Goal: Information Seeking & Learning: Learn about a topic

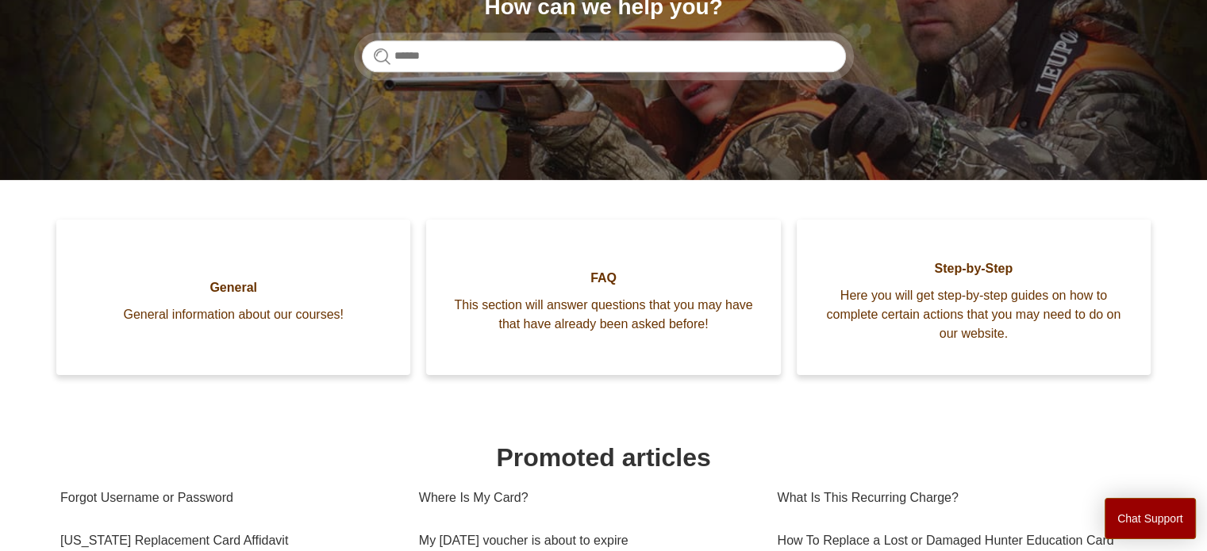
scroll to position [240, 0]
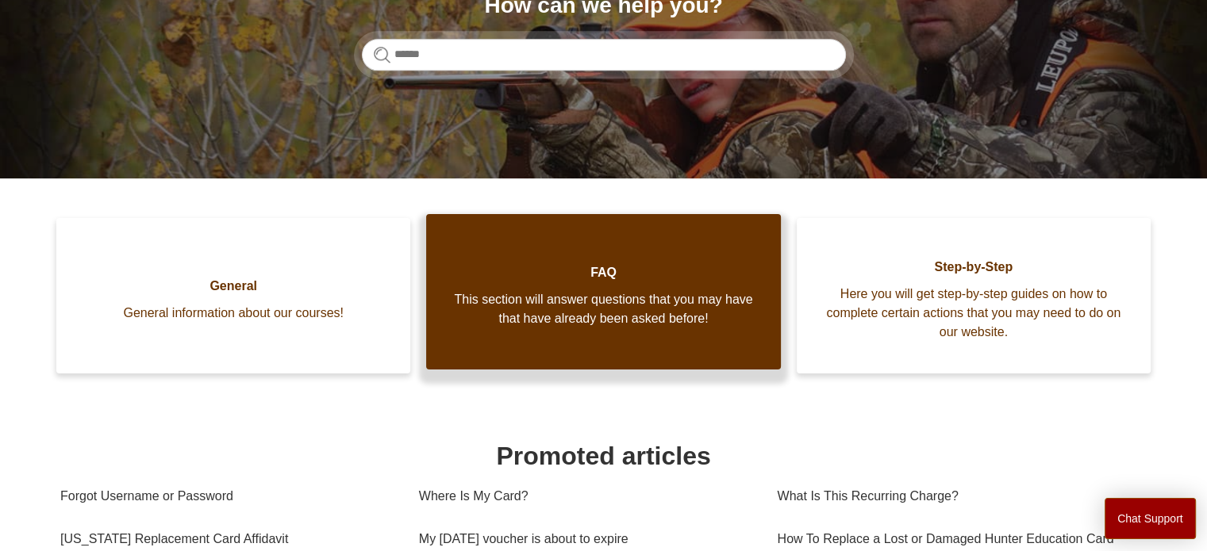
click at [633, 313] on span "This section will answer questions that you may have that have already been ask…" at bounding box center [603, 309] width 306 height 38
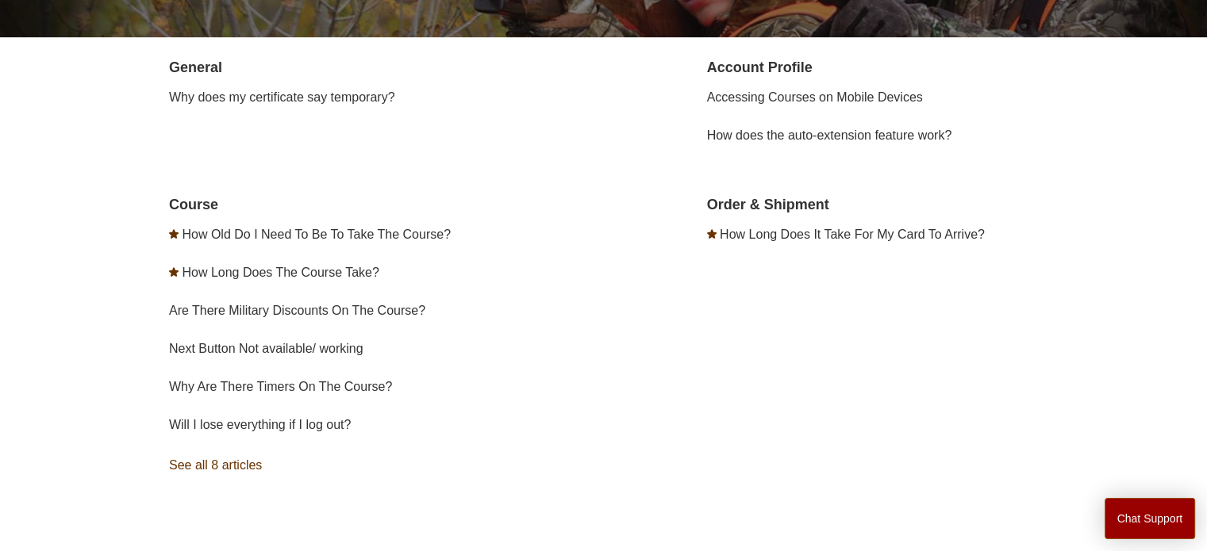
scroll to position [335, 0]
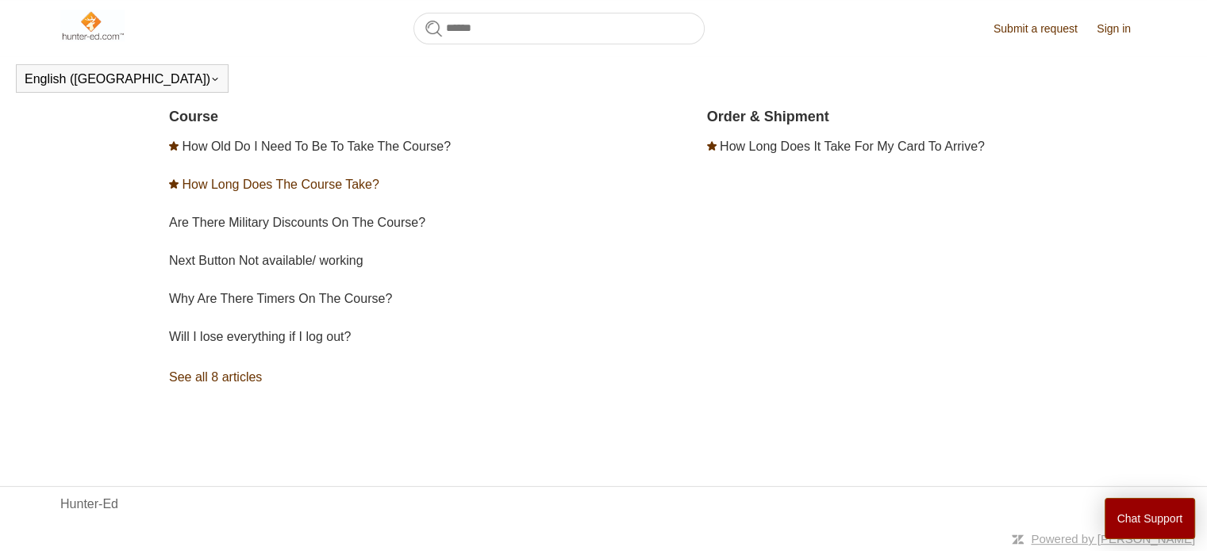
click at [256, 183] on link "How Long Does The Course Take?" at bounding box center [280, 184] width 197 height 13
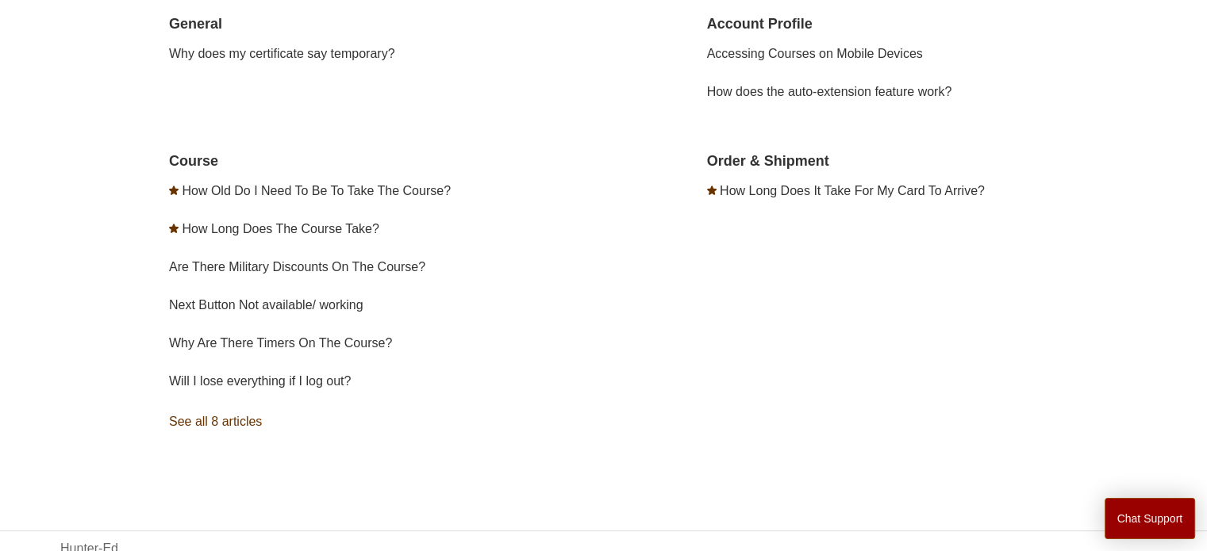
scroll to position [90, 0]
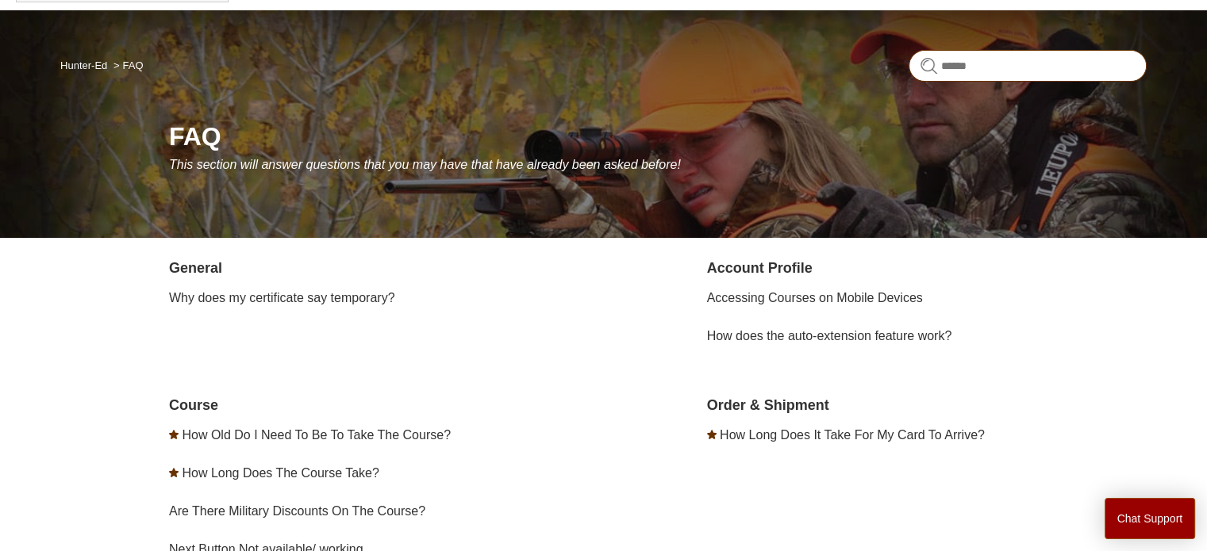
click at [1057, 66] on input "Search" at bounding box center [1027, 66] width 238 height 32
type input "****"
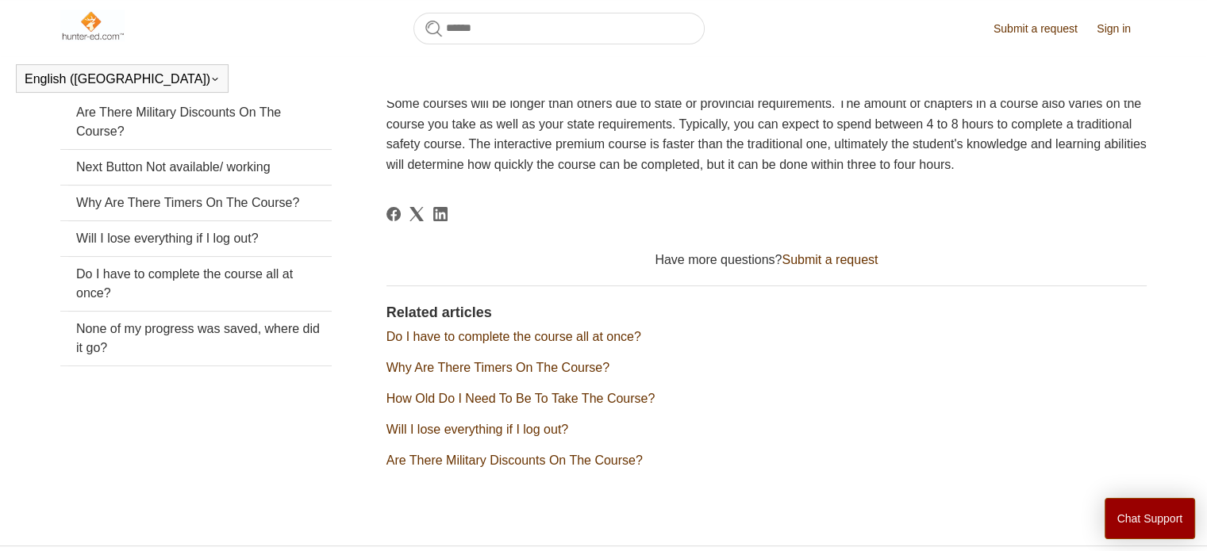
scroll to position [349, 0]
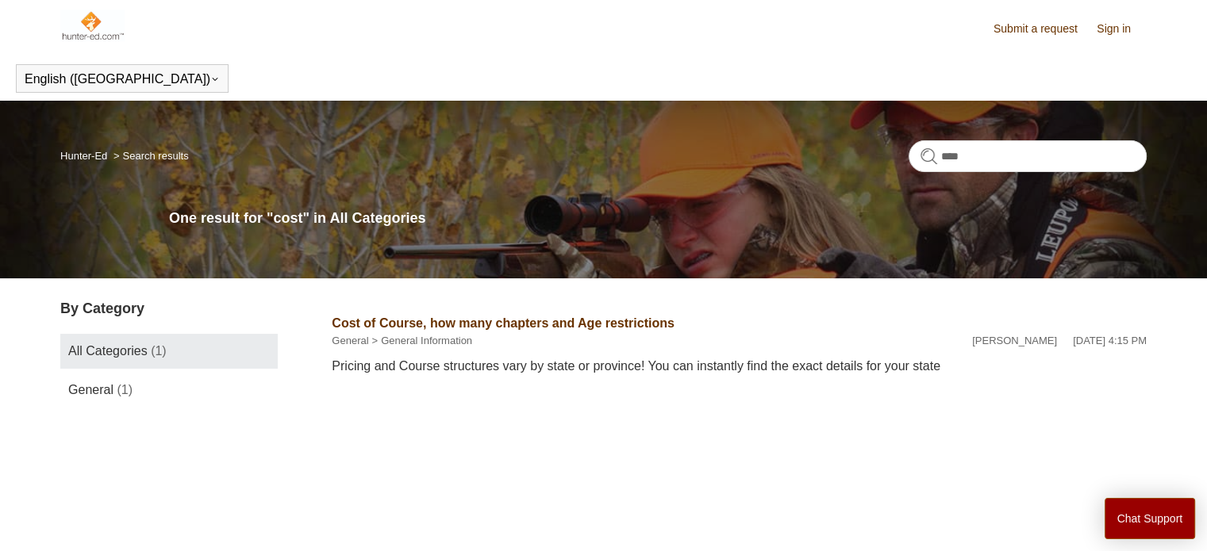
click at [489, 325] on link "Cost of Course, how many chapters and Age restrictions" at bounding box center [503, 323] width 343 height 13
